Goal: Manage account settings

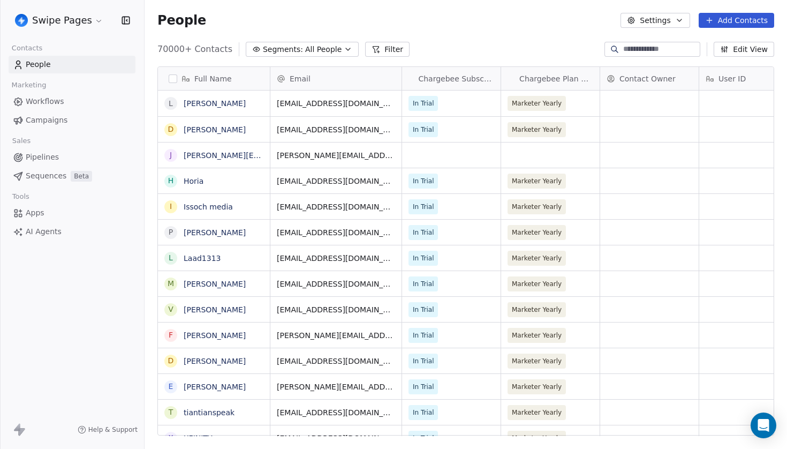
scroll to position [395, 642]
click at [81, 26] on html "Swipe Pages Contacts People Marketing Workflows Campaigns Sales Pipelines Seque…" at bounding box center [393, 224] width 787 height 449
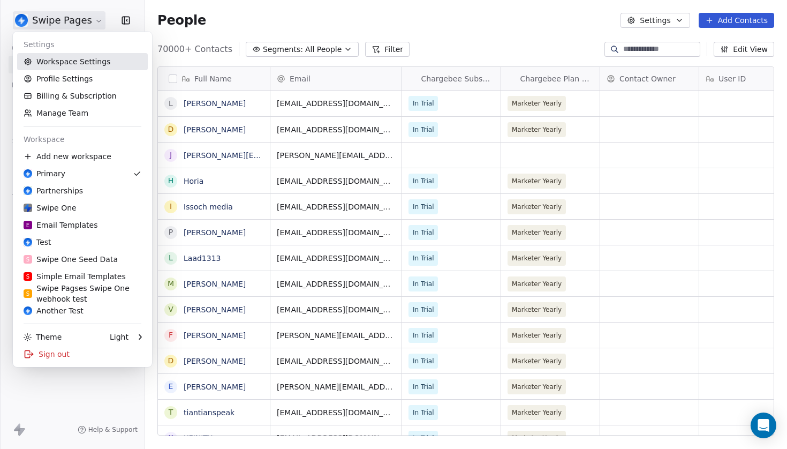
click at [95, 54] on link "Workspace Settings" at bounding box center [82, 61] width 131 height 17
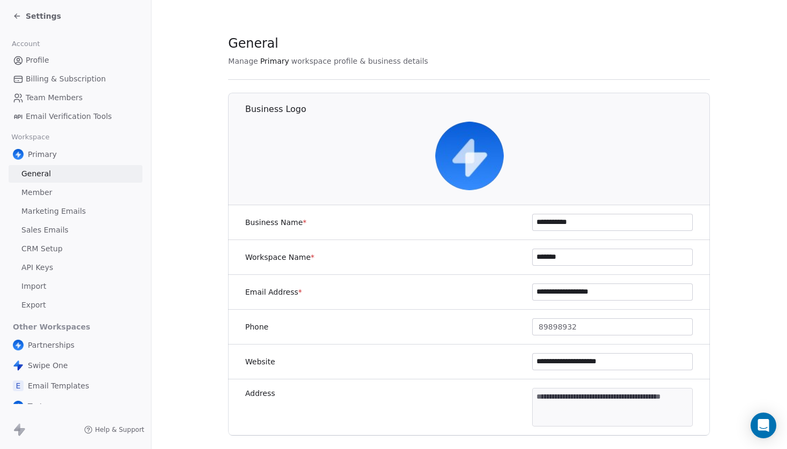
click at [62, 231] on span "Sales Emails" at bounding box center [44, 229] width 47 height 11
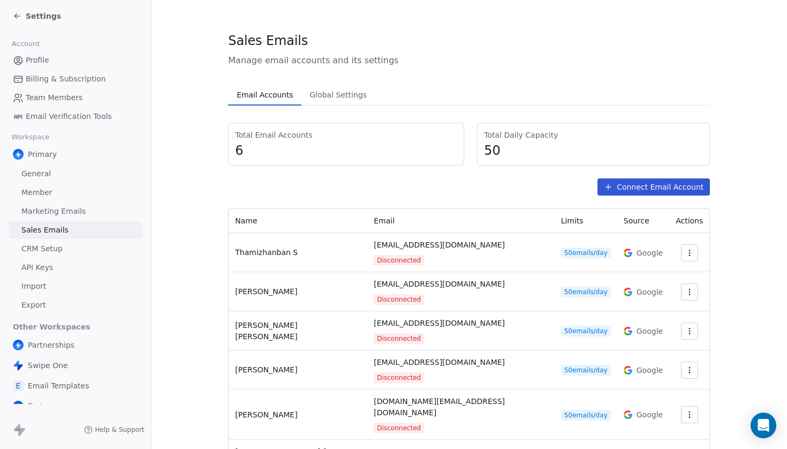
scroll to position [2, 0]
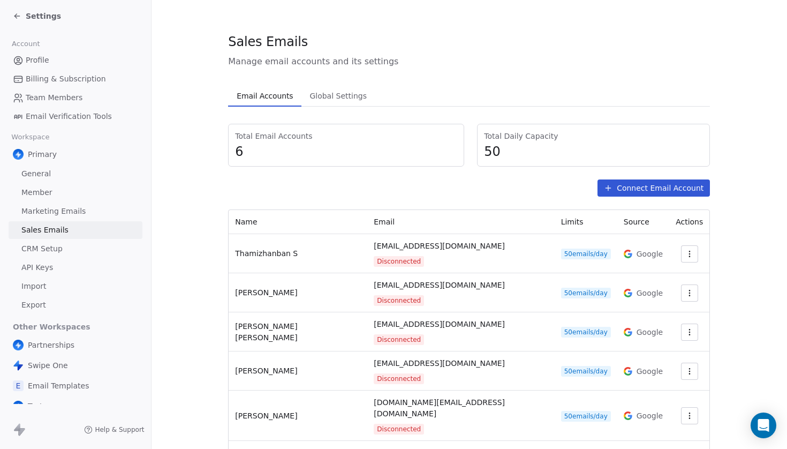
click at [664, 377] on span "Delete" at bounding box center [665, 374] width 25 height 11
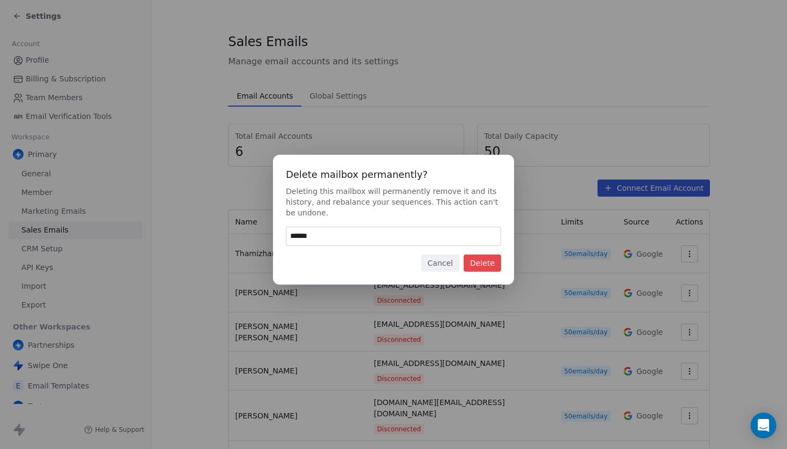
type input "******"
click at [492, 262] on button "Delete" at bounding box center [482, 262] width 37 height 17
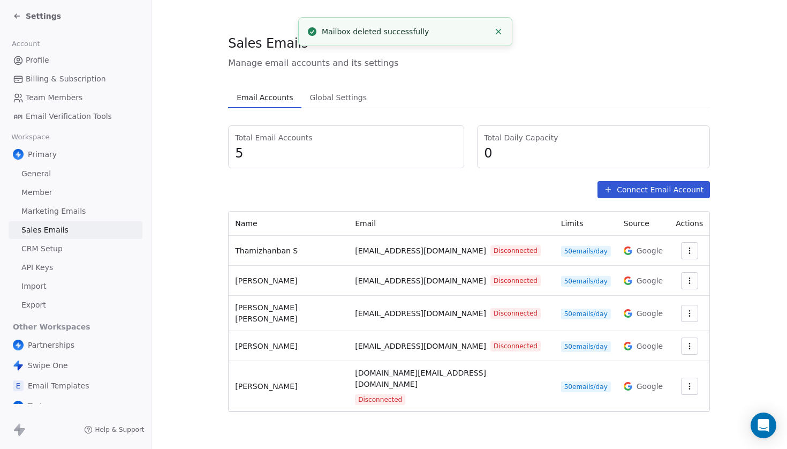
scroll to position [0, 0]
click at [13, 14] on icon at bounding box center [17, 16] width 9 height 9
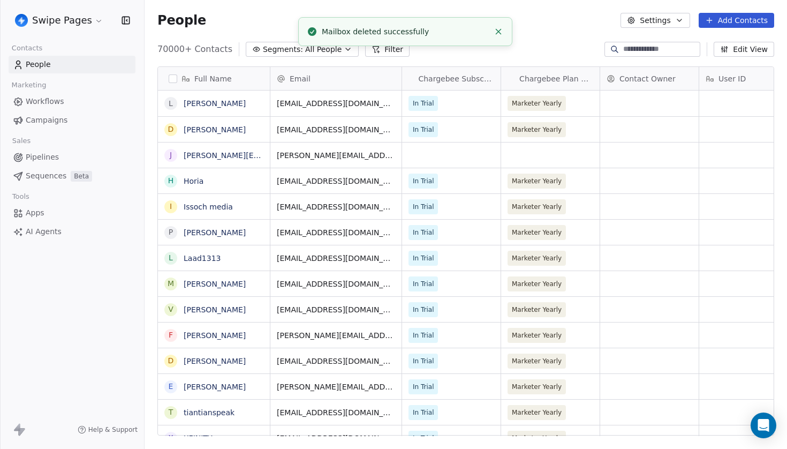
scroll to position [395, 642]
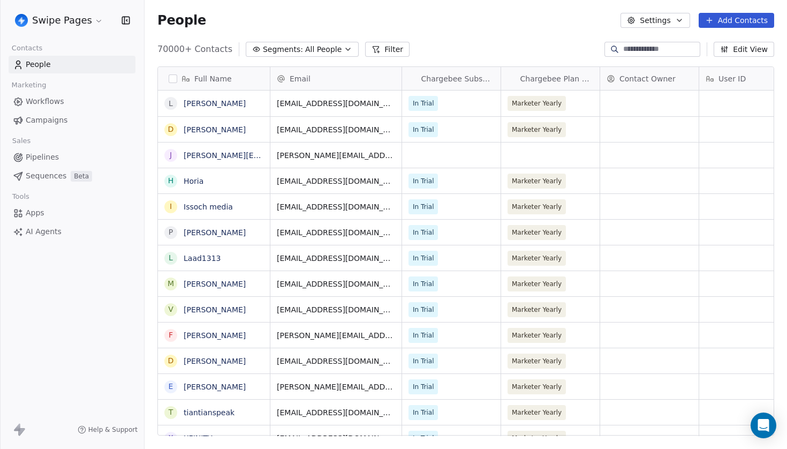
click at [671, 21] on button "Settings" at bounding box center [655, 20] width 69 height 15
click at [671, 21] on html "Swipe Pages Contacts People Marketing Workflows Campaigns Sales Pipelines Seque…" at bounding box center [393, 224] width 787 height 449
click at [61, 18] on html "Swipe Pages Contacts People Marketing Workflows Campaigns Sales Pipelines Seque…" at bounding box center [393, 224] width 787 height 449
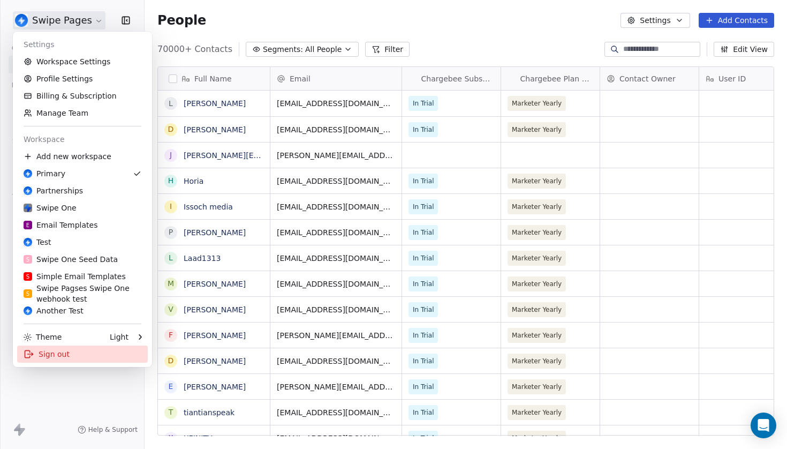
click at [81, 357] on div "Sign out" at bounding box center [82, 353] width 131 height 17
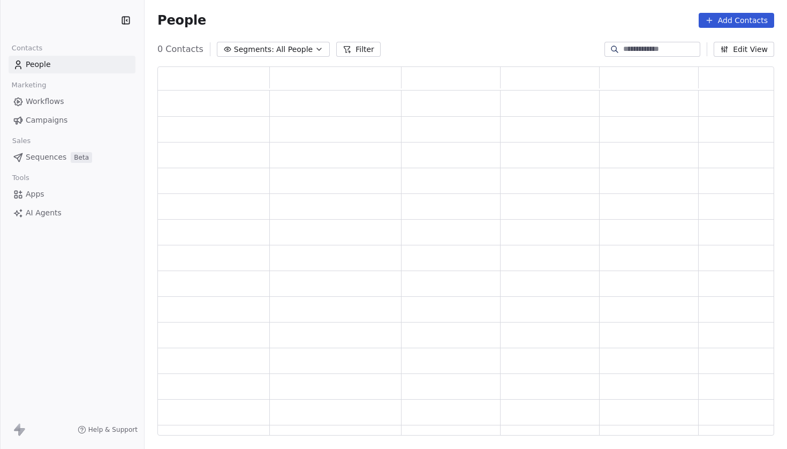
scroll to position [369, 617]
